Goal: Navigation & Orientation: Find specific page/section

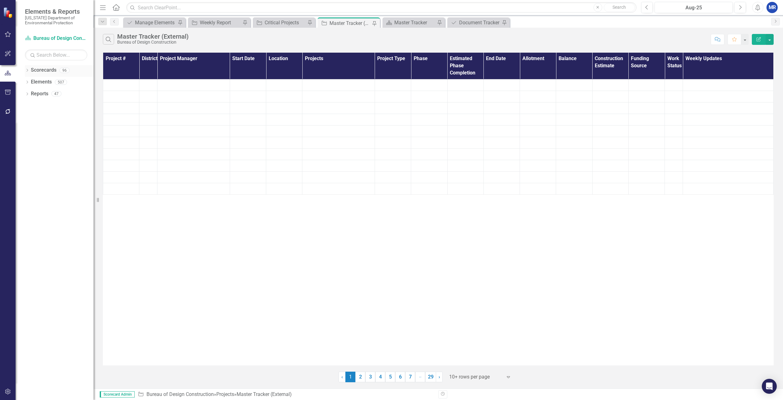
click at [29, 72] on icon "Dropdown" at bounding box center [27, 70] width 4 height 3
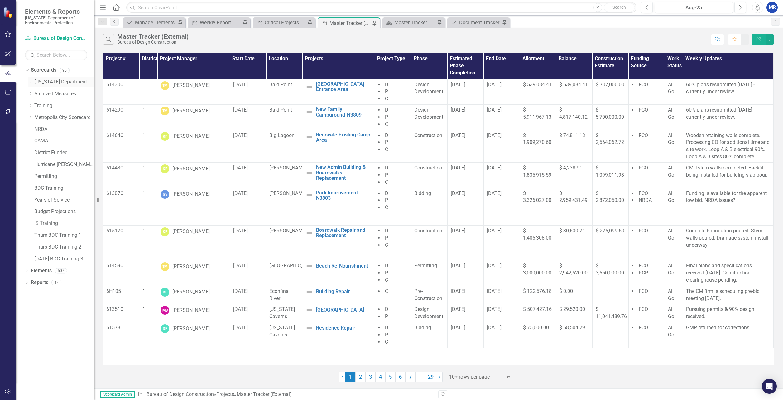
click at [31, 83] on icon "Dropdown" at bounding box center [30, 82] width 5 height 4
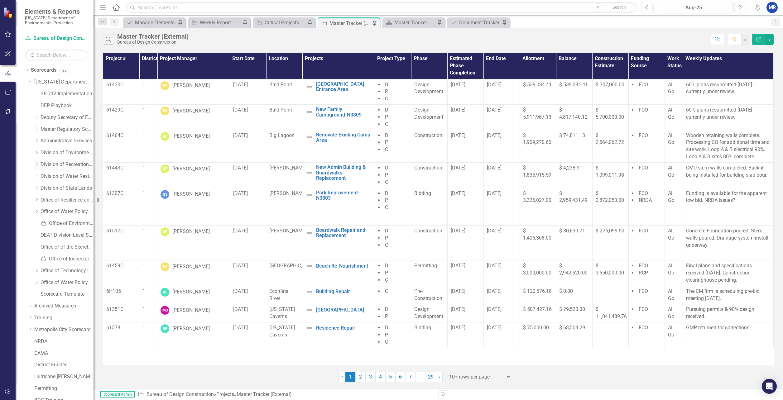
click at [37, 165] on icon "Dropdown" at bounding box center [36, 164] width 5 height 4
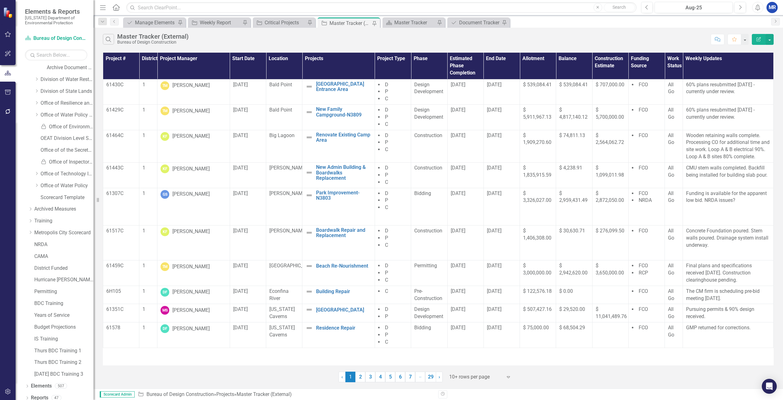
scroll to position [160, 0]
click at [27, 381] on icon at bounding box center [27, 382] width 2 height 3
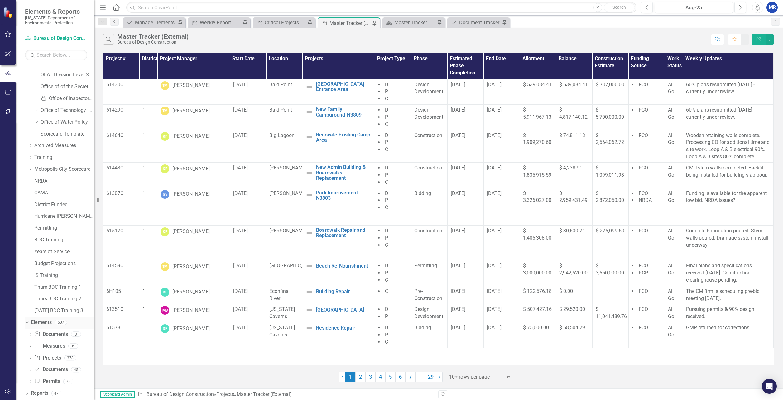
click at [29, 323] on div "Dropdown" at bounding box center [27, 323] width 4 height 3
click at [400, 24] on div "Master Tracker" at bounding box center [414, 23] width 41 height 8
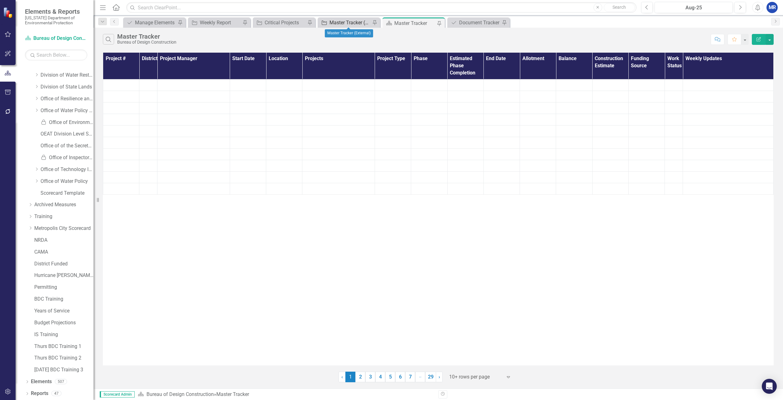
click at [342, 22] on div "Master Tracker (External)" at bounding box center [349, 23] width 41 height 8
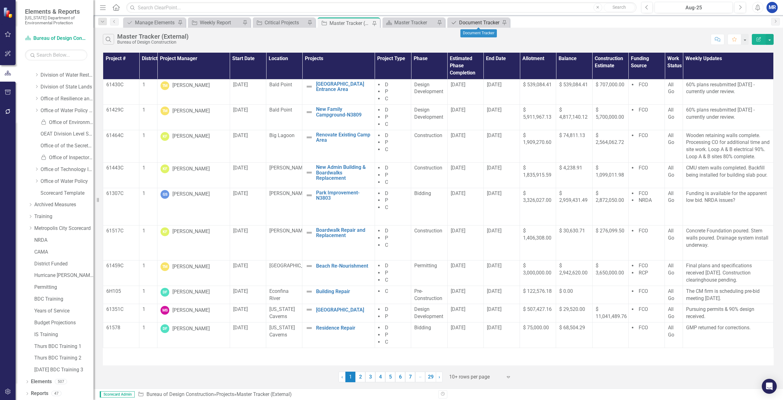
click at [472, 24] on div "Document Tracker" at bounding box center [479, 23] width 41 height 8
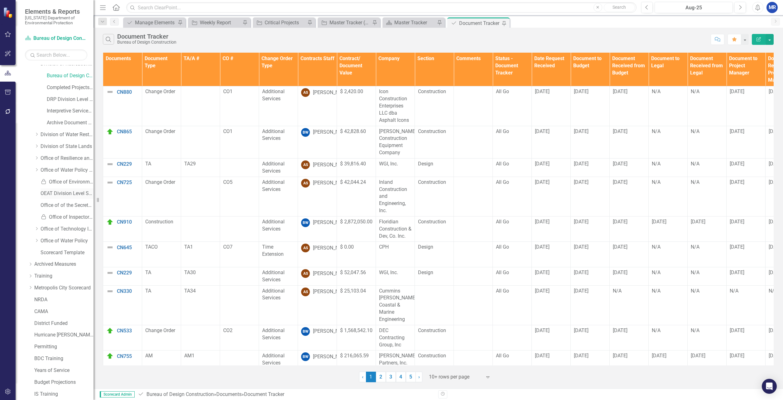
scroll to position [4, 0]
click at [67, 185] on link "Completed Projects - Bureau of Design Construction" at bounding box center [70, 183] width 47 height 7
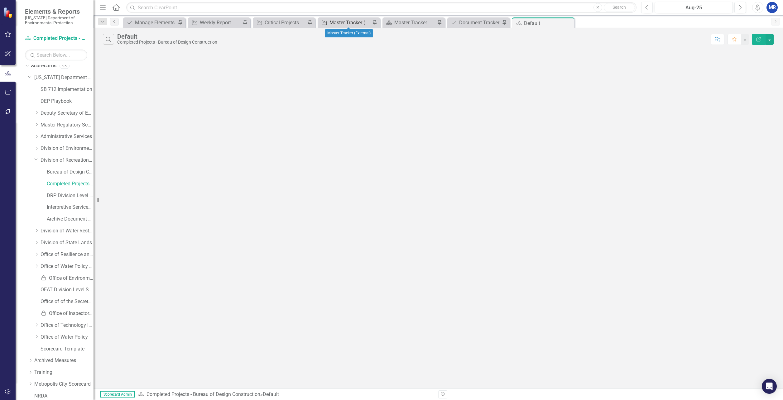
click at [358, 21] on div "Master Tracker (External)" at bounding box center [349, 23] width 41 height 8
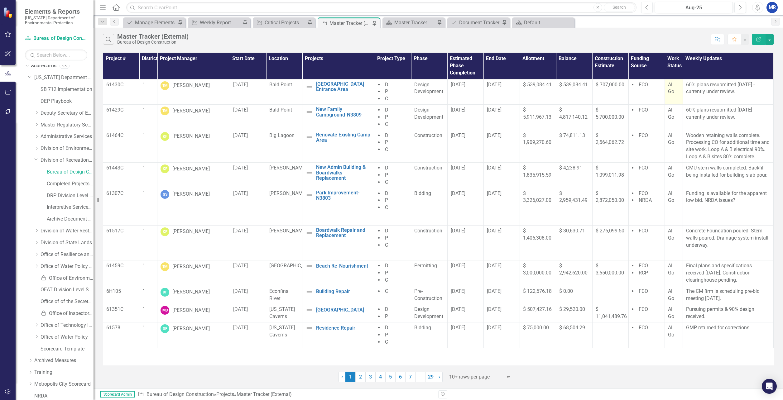
click at [672, 93] on span "All Go" at bounding box center [671, 88] width 6 height 13
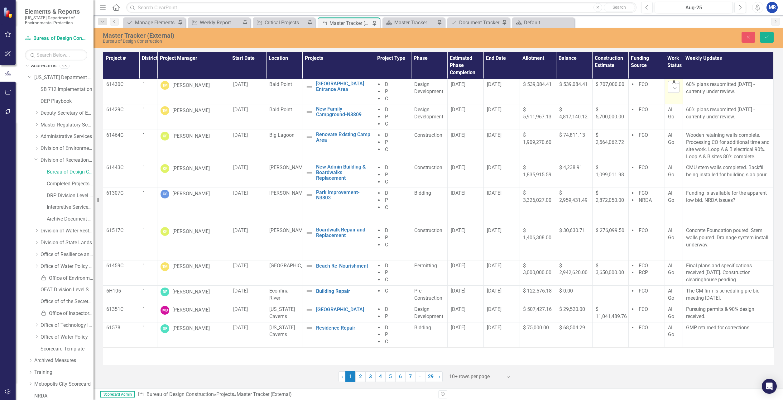
drag, startPoint x: 672, startPoint y: 93, endPoint x: 673, endPoint y: 89, distance: 3.9
click at [673, 89] on icon "Expand" at bounding box center [675, 87] width 6 height 5
click at [751, 40] on button "Close" at bounding box center [749, 37] width 14 height 11
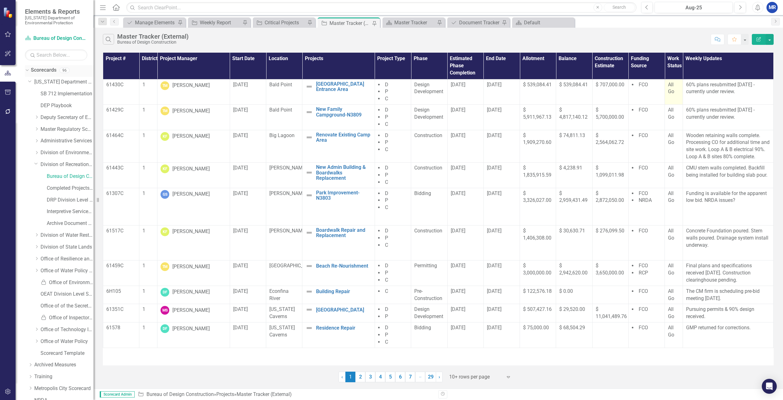
click at [48, 71] on link "Scorecards" at bounding box center [44, 70] width 26 height 7
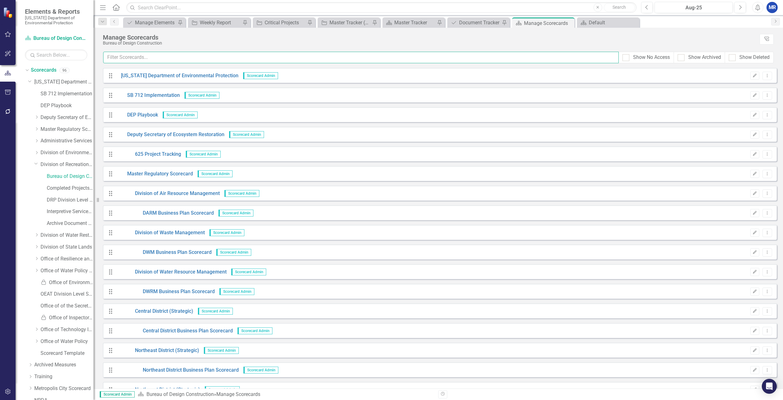
click at [135, 55] on input "text" at bounding box center [361, 58] width 516 height 12
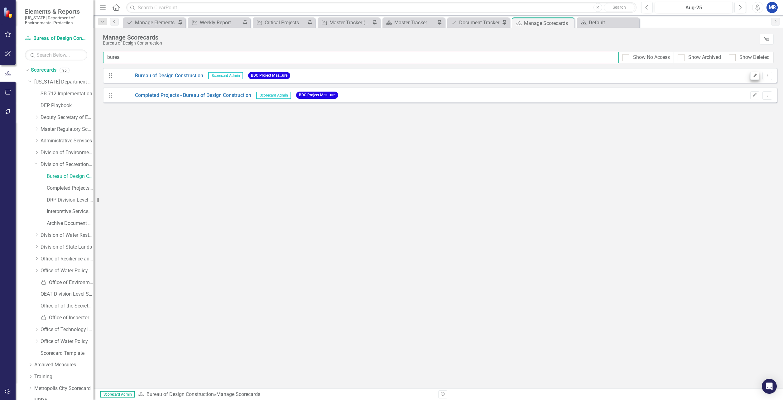
type input "burea"
click at [757, 76] on icon "Edit" at bounding box center [754, 76] width 5 height 4
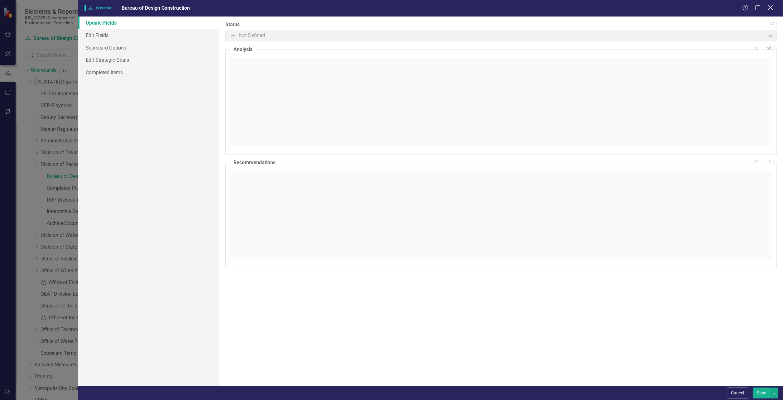
click at [773, 8] on icon "Close" at bounding box center [770, 8] width 8 height 6
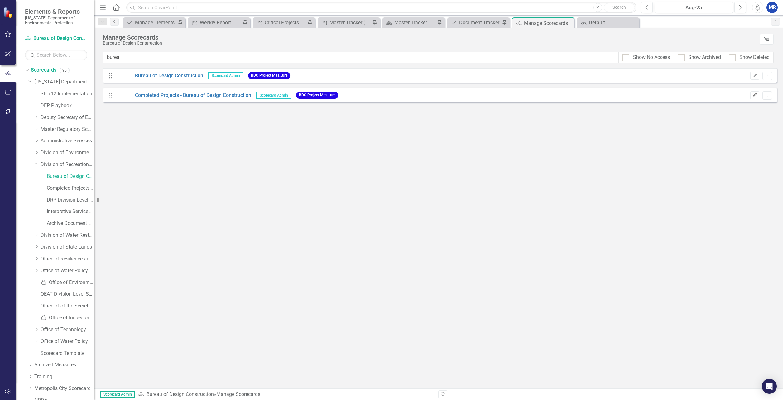
click at [756, 98] on button "Edit" at bounding box center [754, 95] width 9 height 8
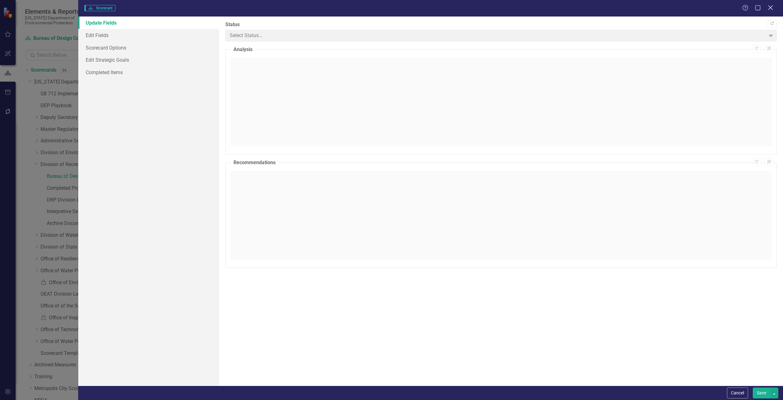
click at [771, 8] on icon at bounding box center [770, 7] width 5 height 5
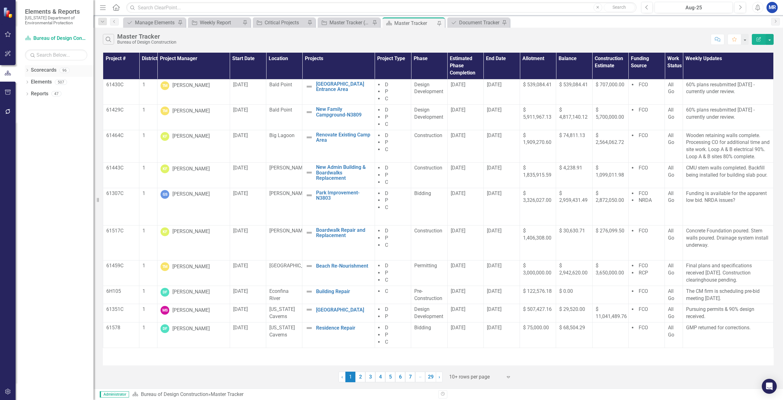
click at [28, 70] on icon "Dropdown" at bounding box center [27, 70] width 4 height 3
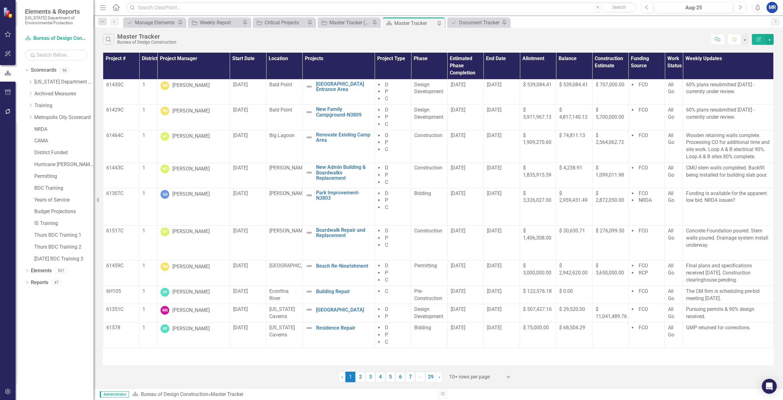
drag, startPoint x: 30, startPoint y: 82, endPoint x: 41, endPoint y: 175, distance: 93.2
click at [30, 82] on icon "Dropdown" at bounding box center [30, 82] width 5 height 4
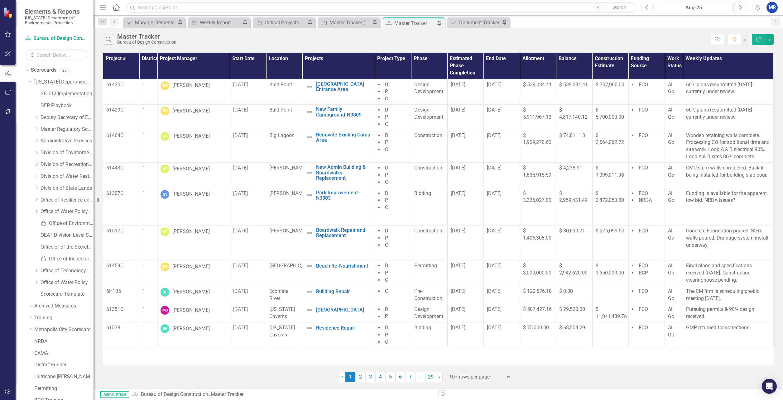
click at [38, 164] on icon "Dropdown" at bounding box center [36, 164] width 5 height 4
click at [72, 186] on link "Completed Projects - Bureau of Design Construction" at bounding box center [70, 188] width 47 height 7
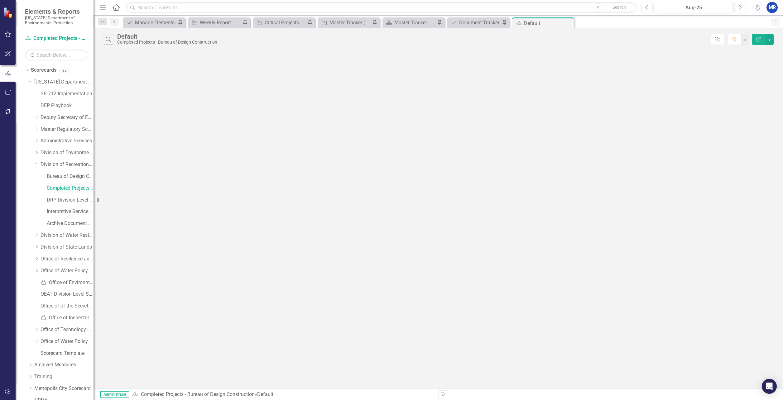
click at [55, 187] on link "Completed Projects - Bureau of Design Construction" at bounding box center [70, 188] width 47 height 7
click at [63, 198] on link "DRP Division Level Metrics" at bounding box center [70, 200] width 47 height 7
click at [64, 187] on link "Completed Projects - Bureau of Design Construction" at bounding box center [70, 188] width 47 height 7
click at [51, 174] on link "Bureau of Design Construction" at bounding box center [70, 176] width 47 height 7
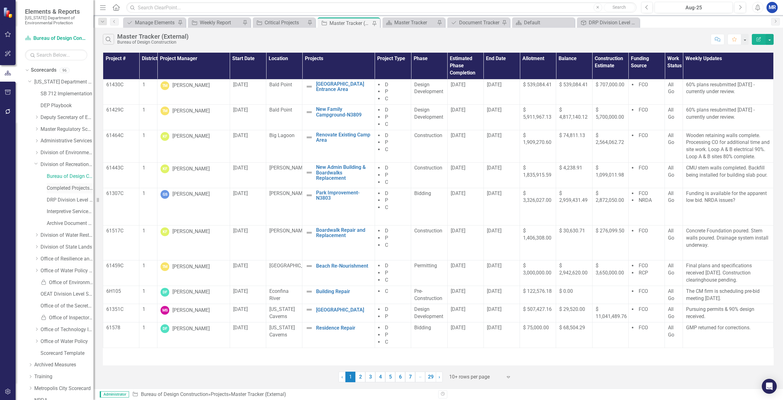
click at [67, 185] on link "Completed Projects - Bureau of Design Construction" at bounding box center [70, 188] width 47 height 7
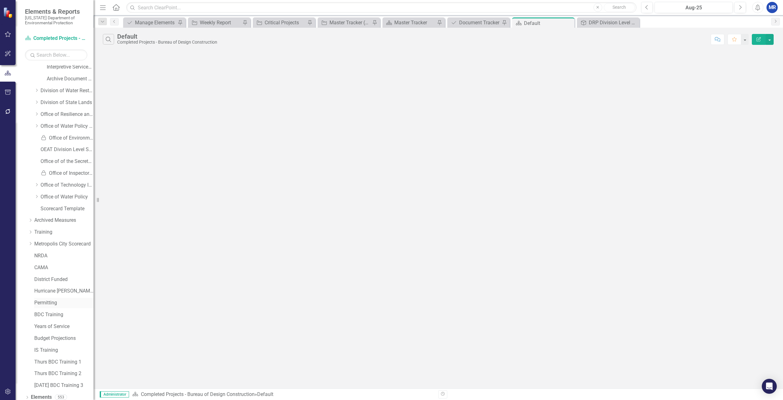
scroll to position [160, 0]
click at [27, 393] on icon "Dropdown" at bounding box center [27, 394] width 4 height 3
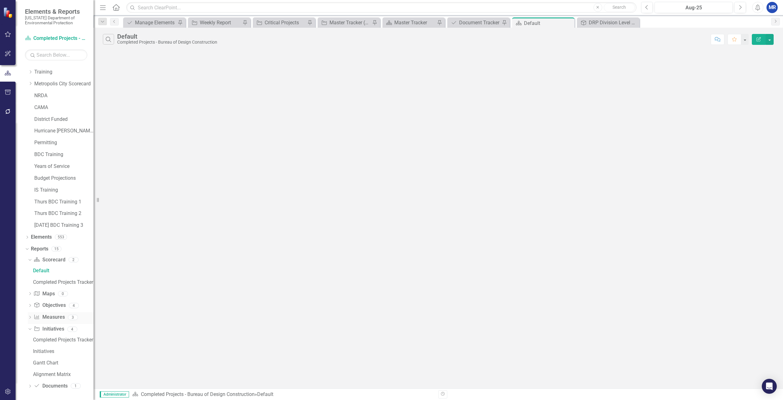
scroll to position [307, 0]
click at [41, 278] on div "Completed Projects Tracker" at bounding box center [63, 280] width 60 height 6
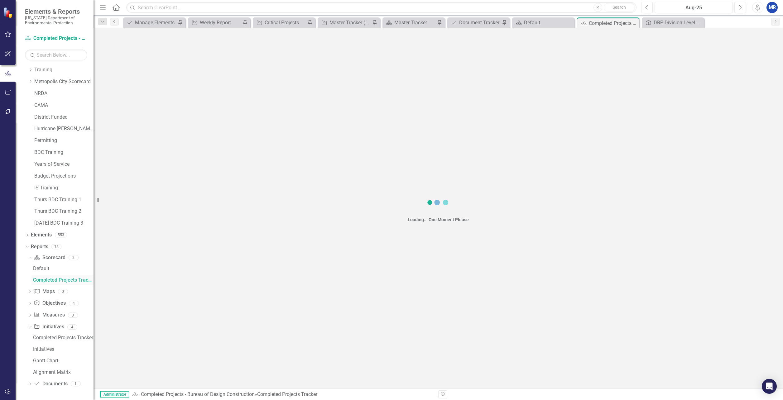
scroll to position [192, 0]
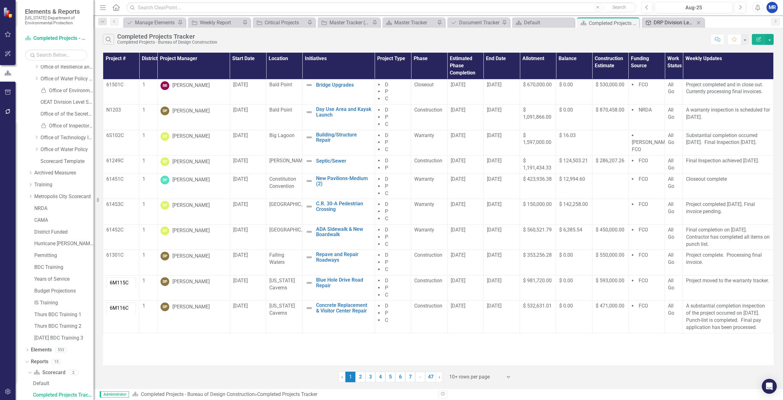
click at [686, 24] on div "DRP Division Level Metrics" at bounding box center [674, 23] width 41 height 8
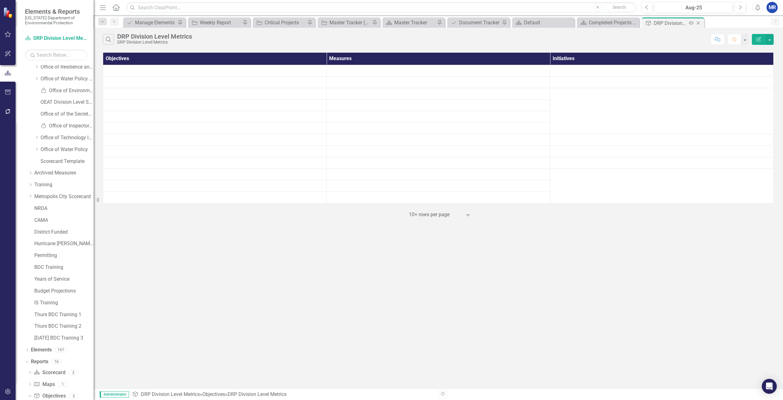
click at [699, 23] on icon "Close" at bounding box center [698, 23] width 6 height 5
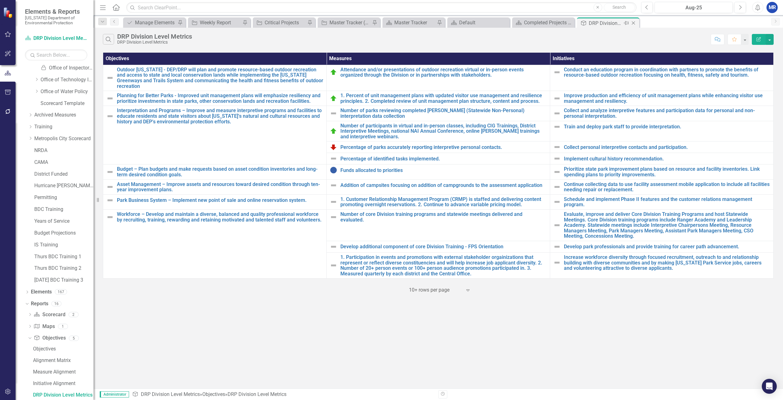
click at [633, 23] on icon "Close" at bounding box center [633, 23] width 6 height 5
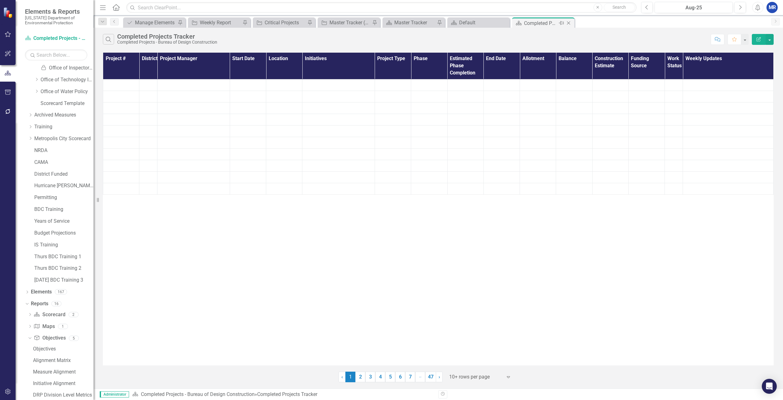
click at [569, 22] on icon "Close" at bounding box center [568, 23] width 6 height 5
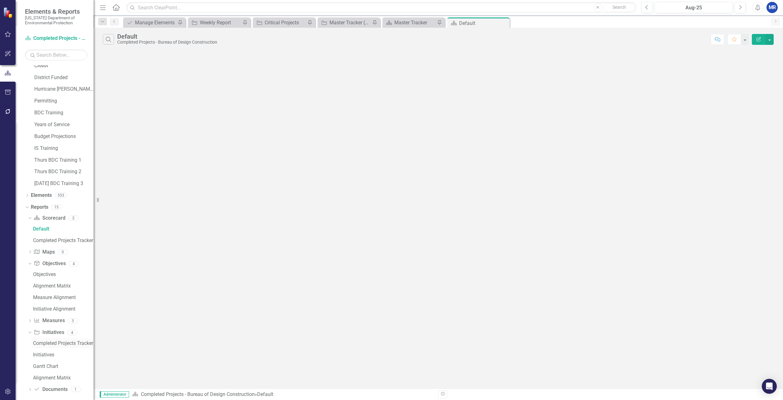
scroll to position [352, 0]
click at [30, 212] on icon "Dropdown" at bounding box center [28, 212] width 3 height 4
click at [29, 385] on icon "Dropdown" at bounding box center [30, 384] width 4 height 3
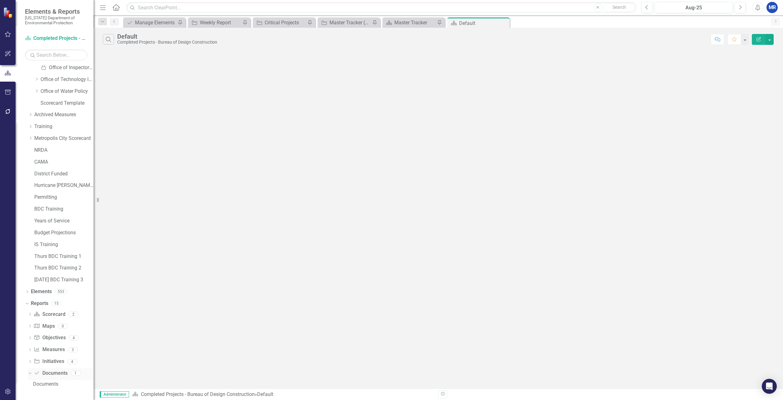
click at [30, 375] on icon "Dropdown" at bounding box center [28, 373] width 3 height 4
click at [36, 317] on link "Reports" at bounding box center [39, 314] width 17 height 7
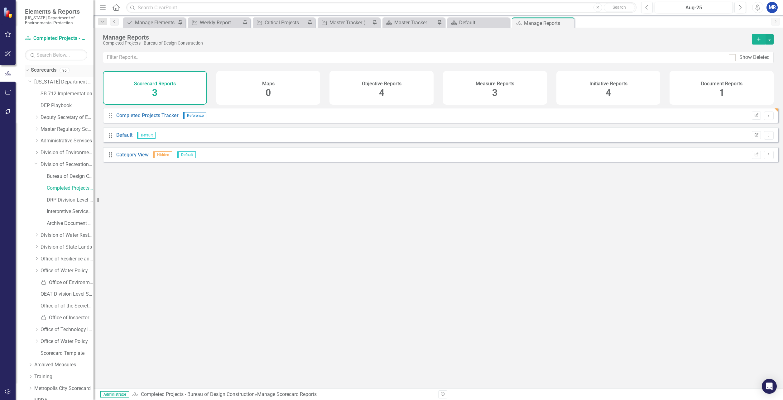
click at [27, 72] on icon "Dropdown" at bounding box center [26, 70] width 3 height 4
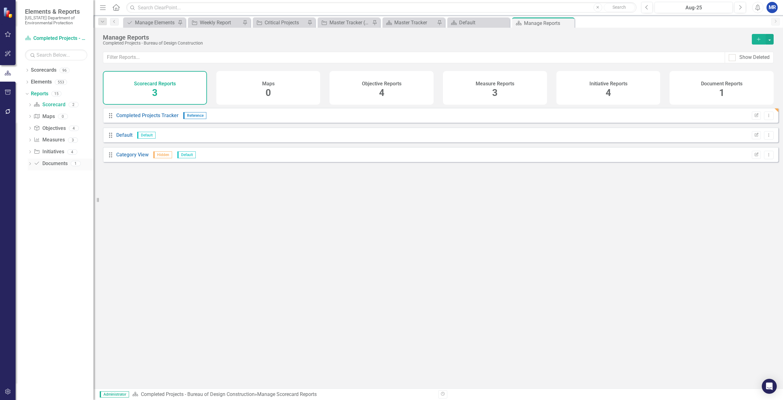
click at [53, 165] on link "Document Documents" at bounding box center [51, 163] width 34 height 7
